Goal: Task Accomplishment & Management: Manage account settings

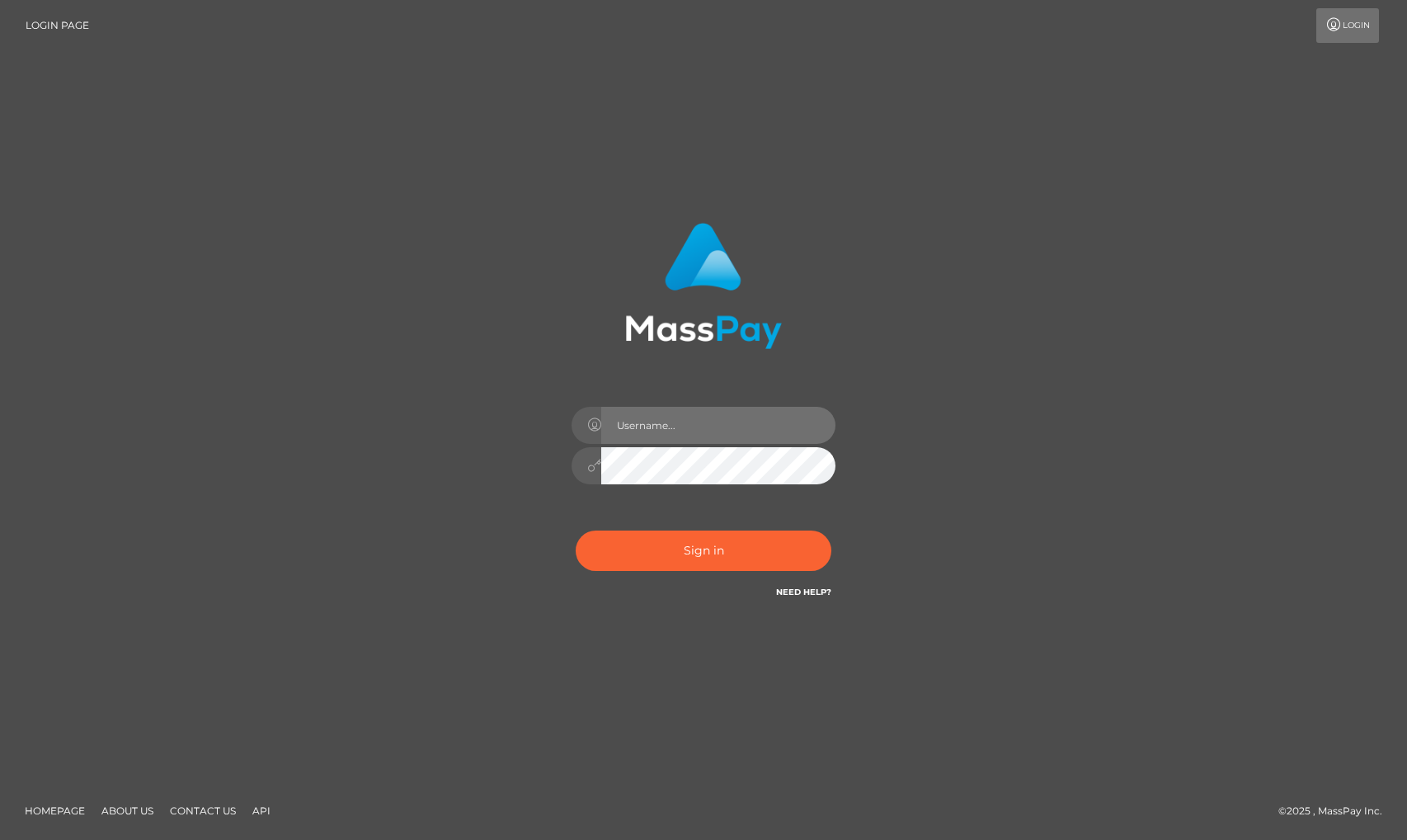
click at [635, 417] on input "text" at bounding box center [718, 425] width 235 height 37
type input "felilypond"
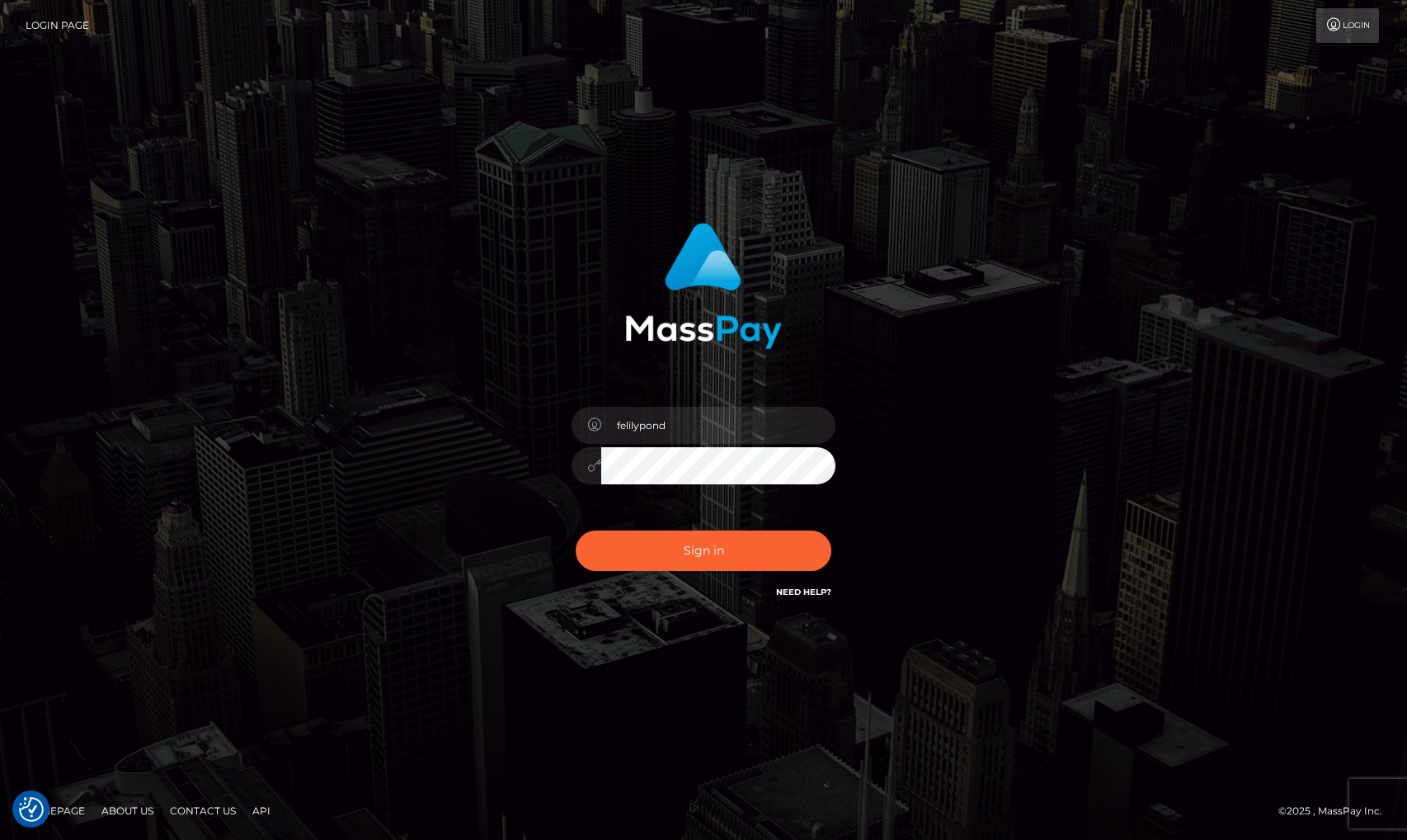
click at [576, 530] on button "Sign in" at bounding box center [704, 550] width 256 height 40
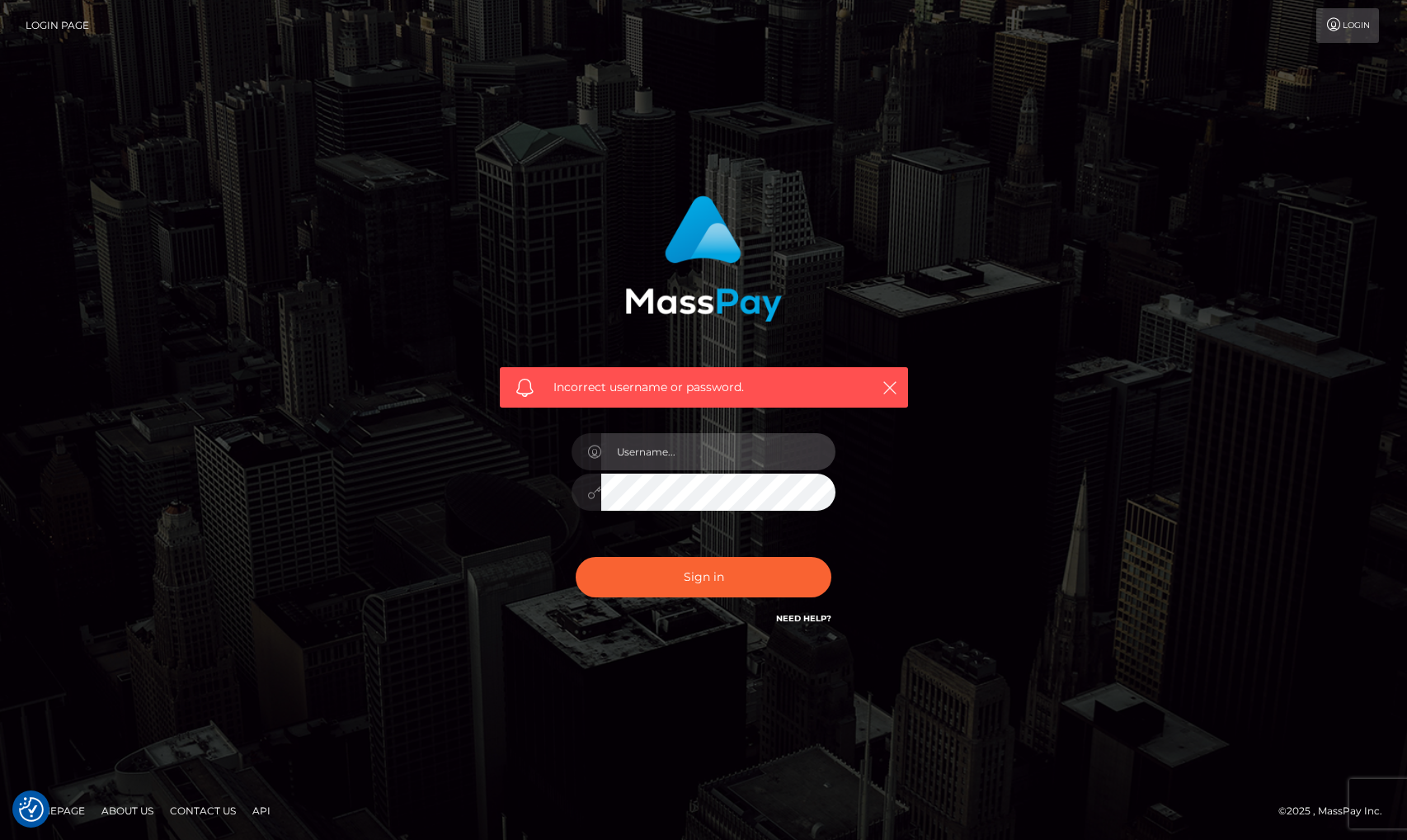
click at [716, 455] on input "text" at bounding box center [718, 452] width 235 height 37
type input "felicitysarehane@gmail.com"
click at [576, 557] on button "Sign in" at bounding box center [704, 577] width 256 height 40
click at [57, 20] on link "Login Page" at bounding box center [58, 25] width 63 height 34
